Goal: Task Accomplishment & Management: Manage account settings

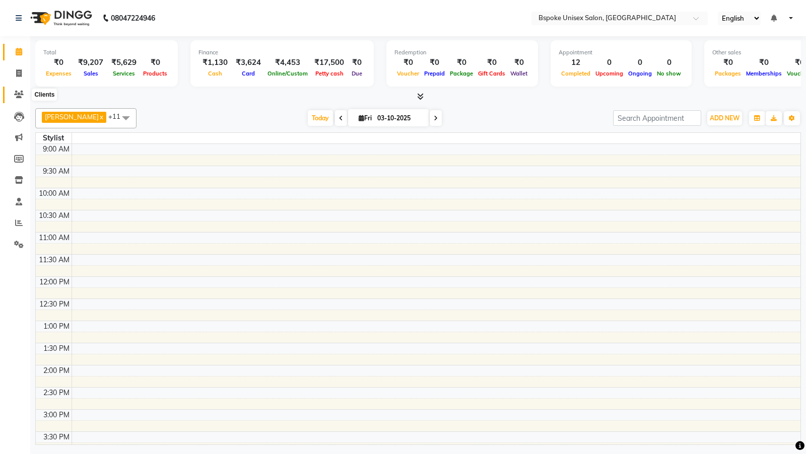
click at [20, 94] on icon at bounding box center [19, 95] width 10 height 8
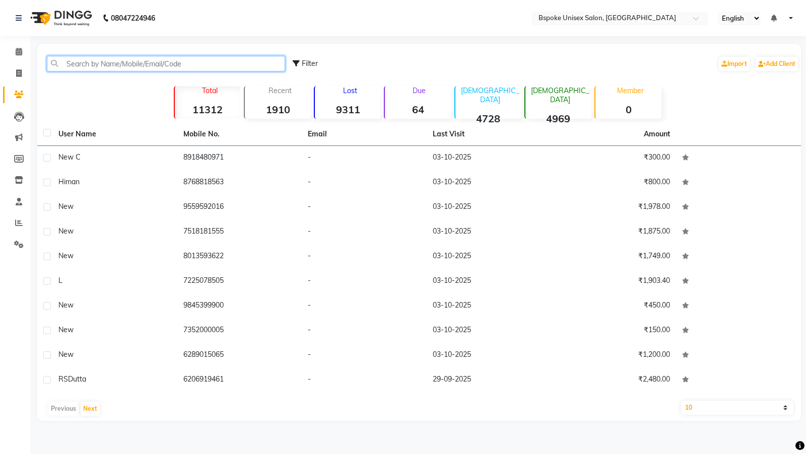
click at [173, 63] on input "text" at bounding box center [166, 64] width 238 height 16
paste input "8339062805"
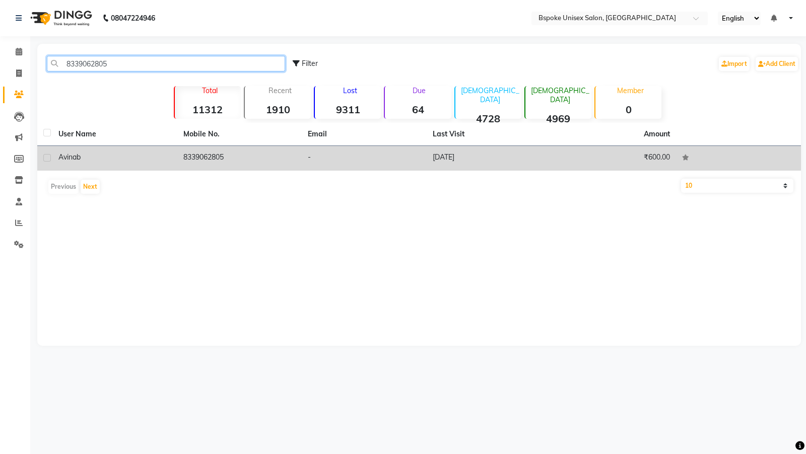
type input "8339062805"
click at [220, 155] on td "8339062805" at bounding box center [239, 158] width 125 height 25
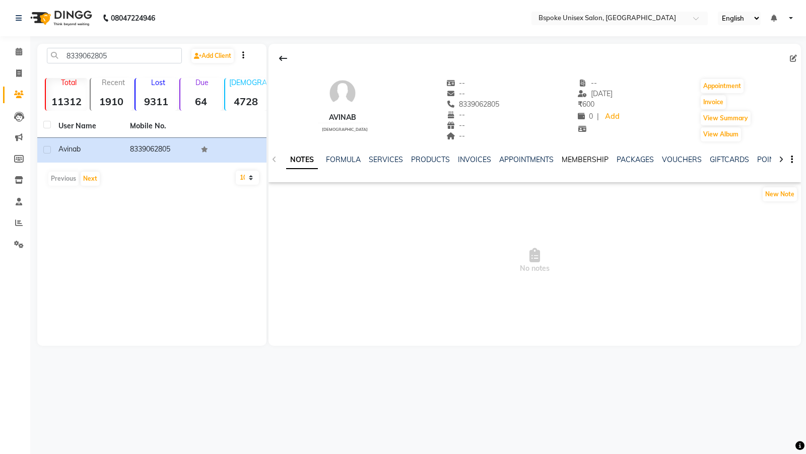
click at [590, 162] on link "MEMBERSHIP" at bounding box center [585, 159] width 47 height 9
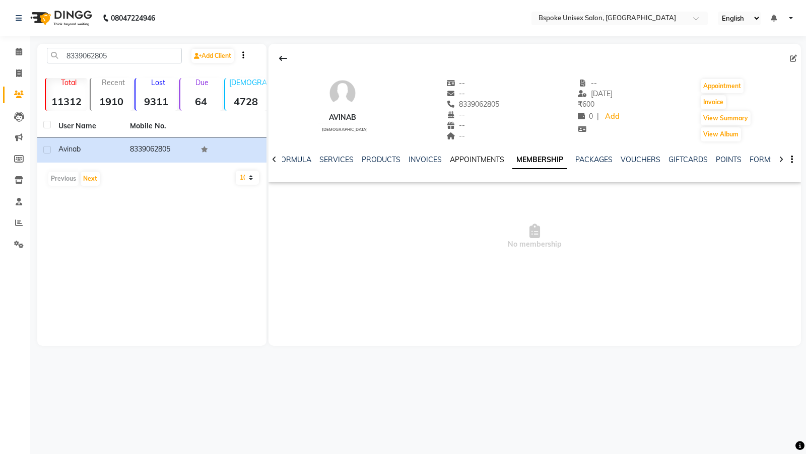
click at [480, 157] on link "APPOINTMENTS" at bounding box center [477, 159] width 54 height 9
click at [542, 156] on link "MEMBERSHIP" at bounding box center [553, 159] width 47 height 9
click at [486, 159] on link "APPOINTMENTS" at bounding box center [477, 159] width 54 height 9
click at [444, 163] on link "INVOICES" at bounding box center [432, 159] width 33 height 9
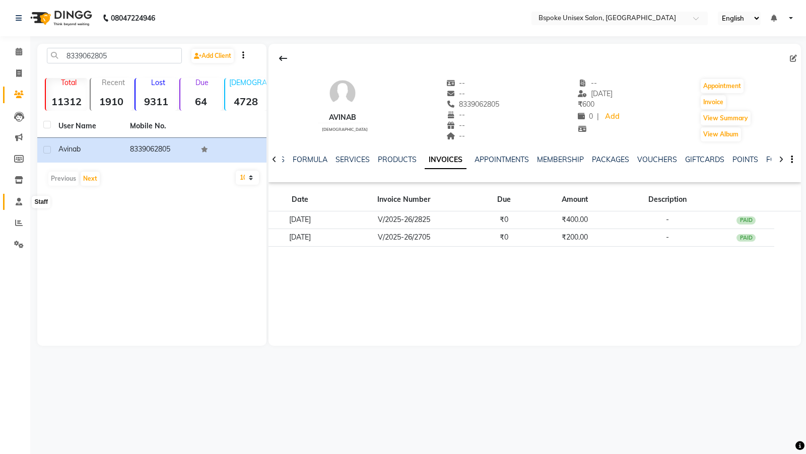
click at [24, 196] on span at bounding box center [19, 202] width 18 height 12
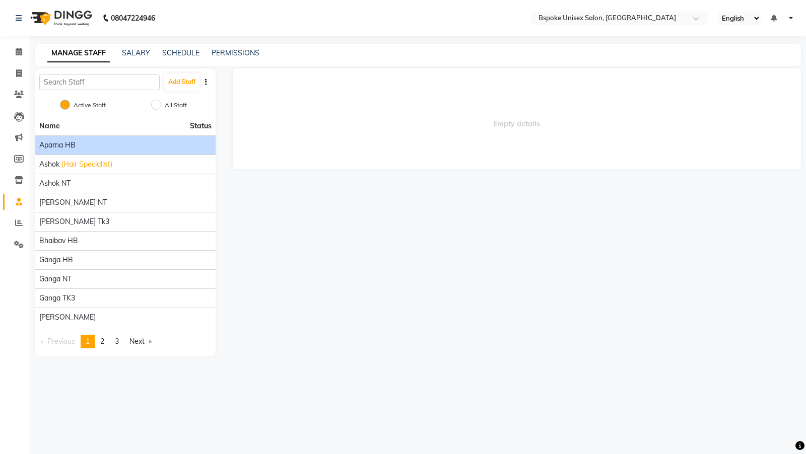
click at [115, 142] on div "Aparna HB" at bounding box center [125, 145] width 172 height 11
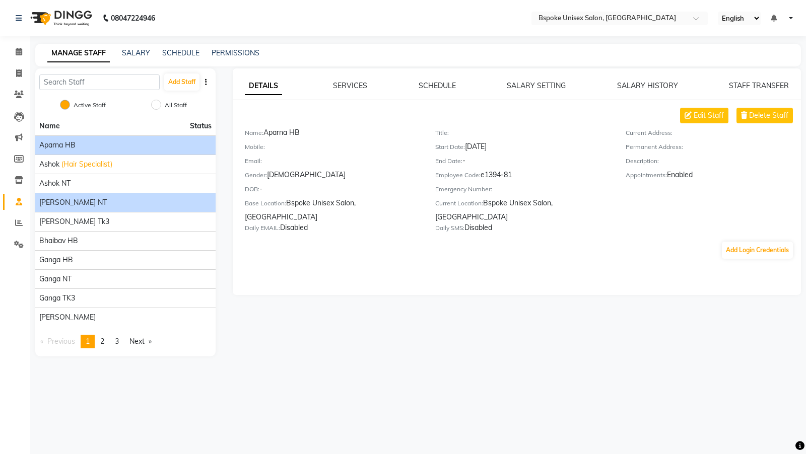
click at [110, 203] on div "[PERSON_NAME] NT" at bounding box center [125, 202] width 172 height 11
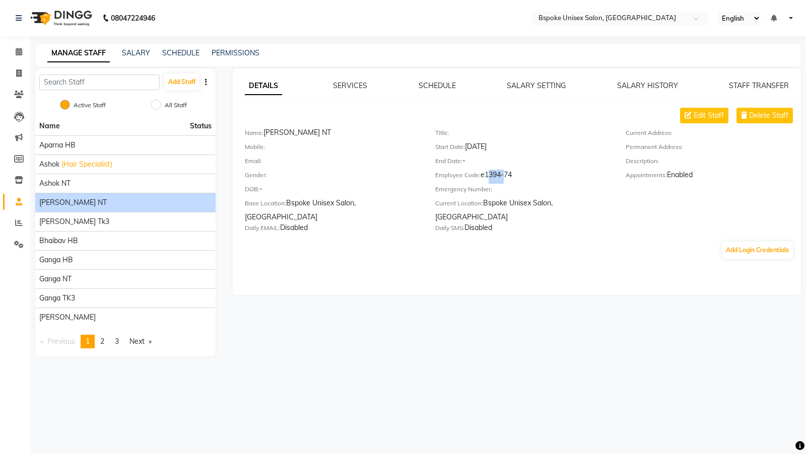
drag, startPoint x: 486, startPoint y: 174, endPoint x: 500, endPoint y: 174, distance: 14.1
click at [500, 174] on div "Employee Code: e1394-74" at bounding box center [522, 177] width 175 height 14
copy div "1394"
